Goal: Transaction & Acquisition: Book appointment/travel/reservation

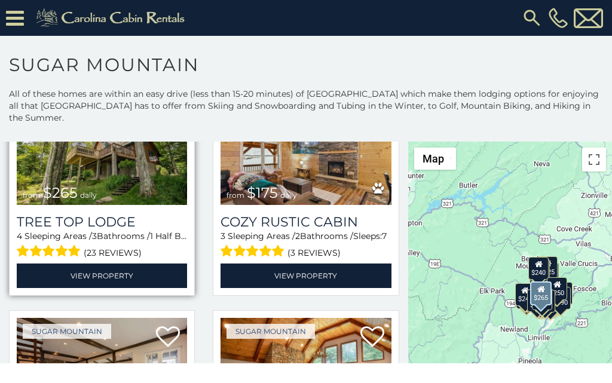
scroll to position [797, 0]
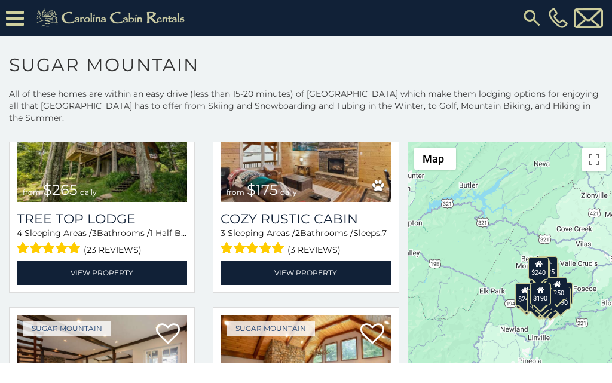
click at [232, 364] on html "**********" at bounding box center [306, 182] width 612 height 364
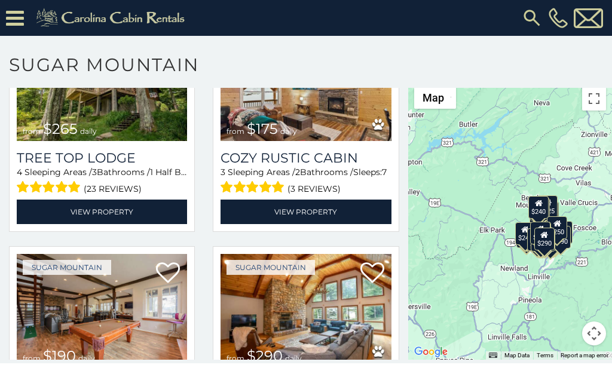
scroll to position [63, 0]
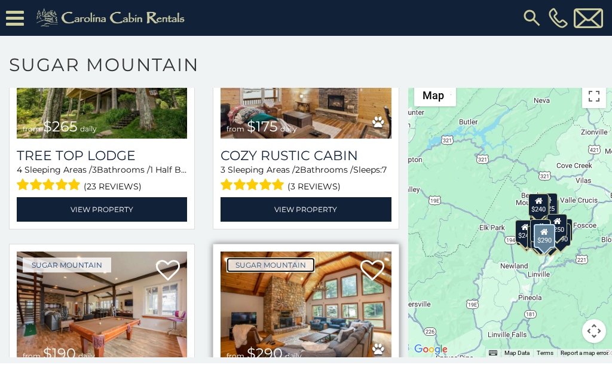
click at [248, 258] on link "Sugar Mountain" at bounding box center [271, 265] width 89 height 15
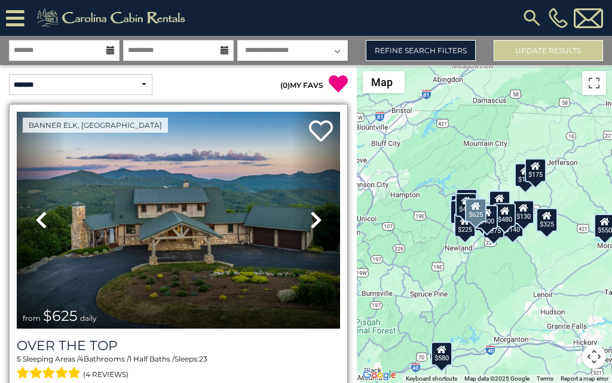
click at [80, 380] on div "Over The Top 5 Sleeping Areas / 4 Bathrooms / 1 Half Baths / Sleeps: 23 (4 revi…" at bounding box center [179, 374] width 324 height 72
click at [32, 380] on div "Over The Top 5 Sleeping Areas / 4 Bathrooms / 1 Half Baths / Sleeps: 23 (4 revi…" at bounding box center [179, 374] width 324 height 72
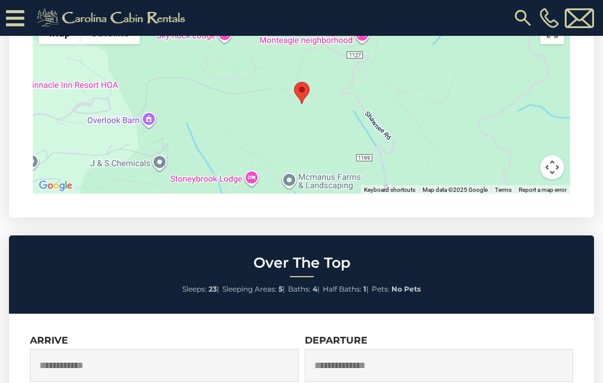
scroll to position [2741, 0]
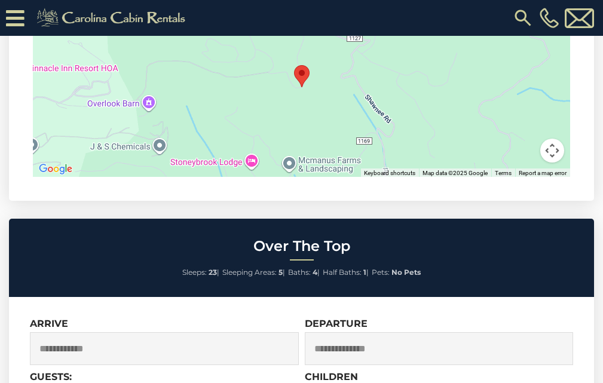
click at [84, 318] on div "Arrive" at bounding box center [166, 344] width 272 height 53
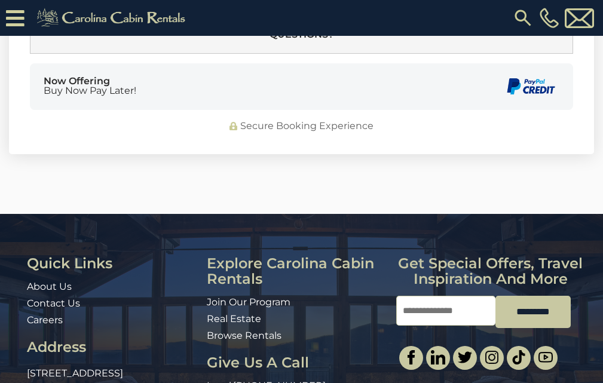
scroll to position [3206, 0]
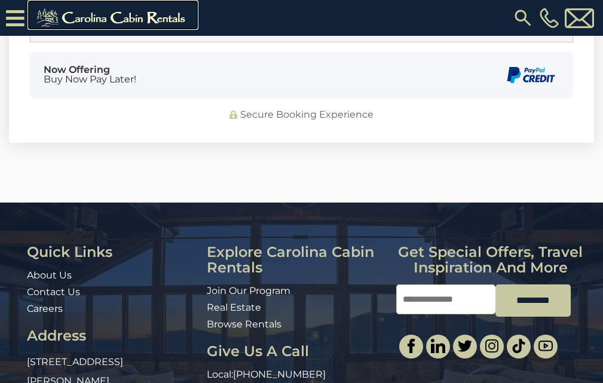
click at [32, 14] on img at bounding box center [112, 18] width 165 height 24
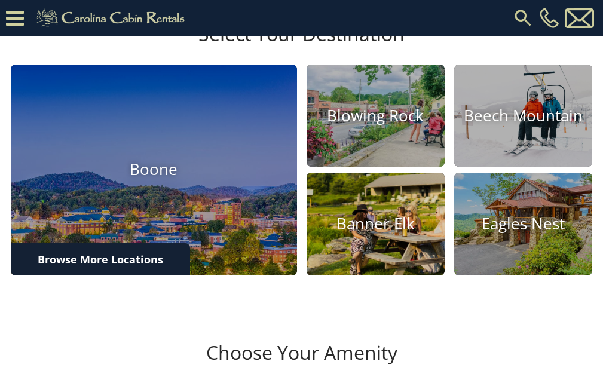
scroll to position [399, 0]
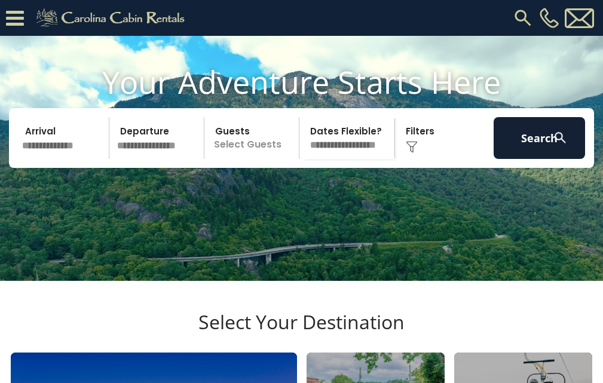
scroll to position [75, 0]
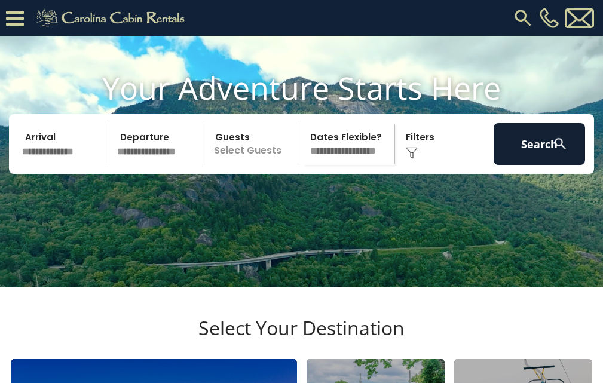
click at [313, 25] on div "[PHONE_NUMBER]" at bounding box center [397, 18] width 399 height 36
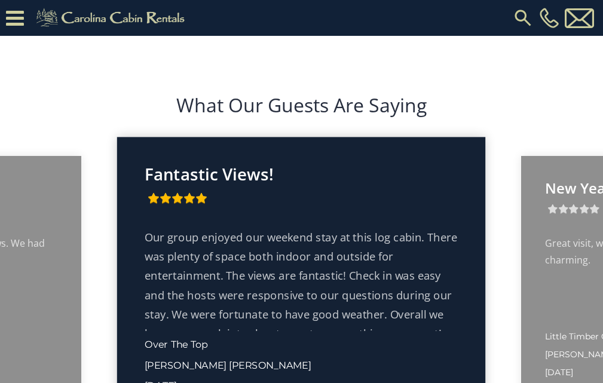
scroll to position [1767, 0]
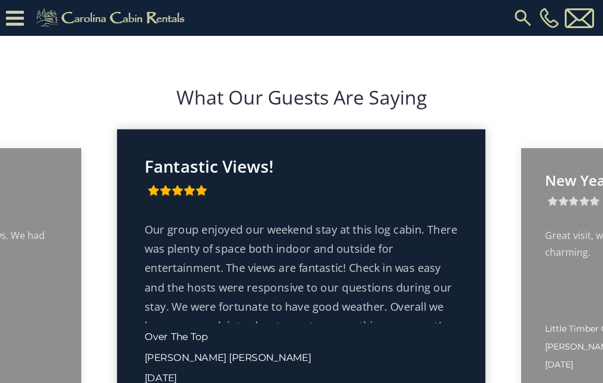
click at [416, 231] on div "What Our Guests Are Saying 10/10 10/10 cabin, we all loved it. Gorgeous inside …" at bounding box center [301, 262] width 603 height 416
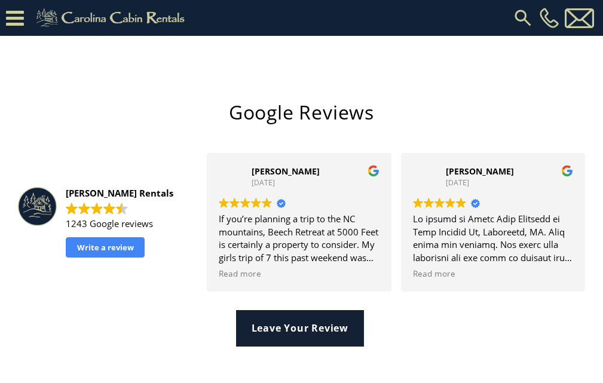
scroll to position [2190, 0]
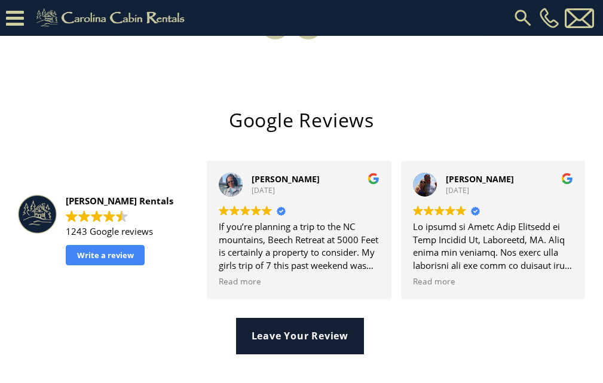
scroll to position [2146, 0]
